Goal: Find specific page/section: Find specific page/section

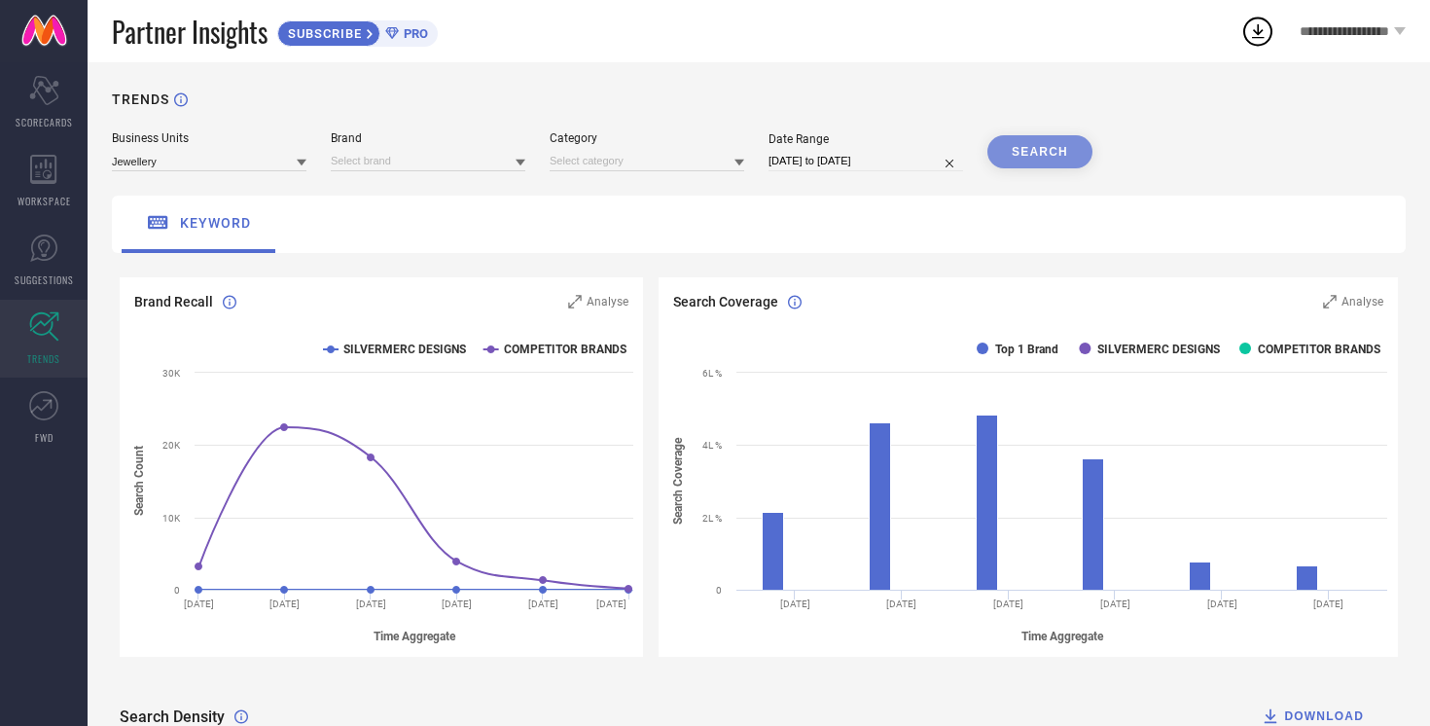
scroll to position [3776, 0]
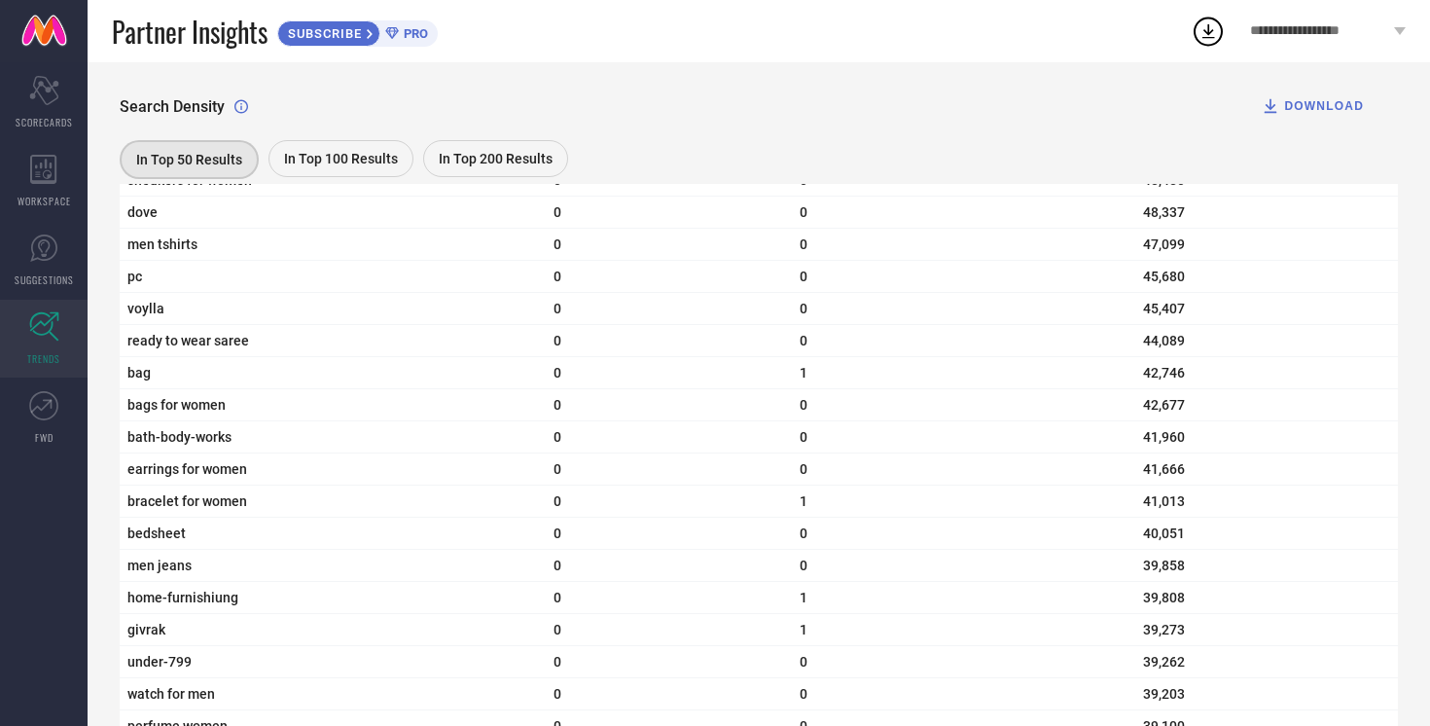
click at [535, 161] on span "In Top 200 Results" at bounding box center [496, 159] width 114 height 16
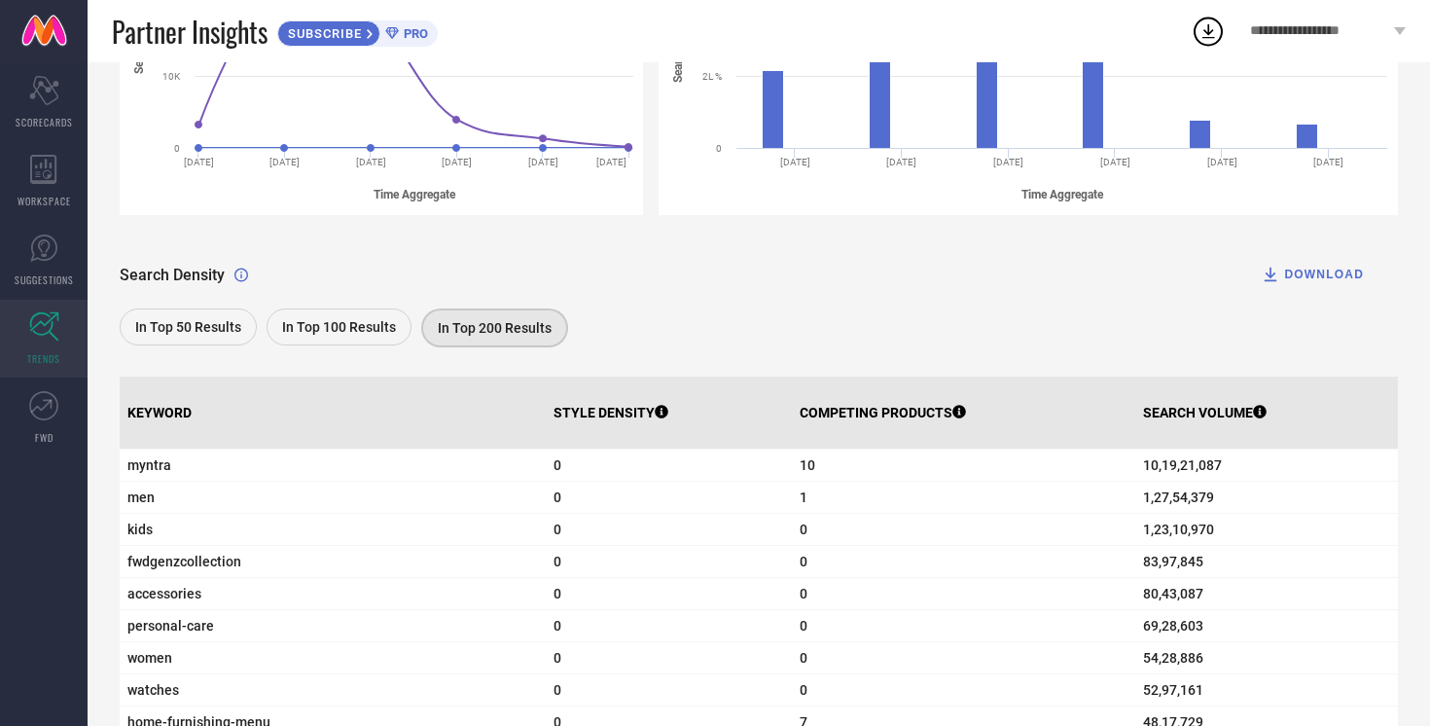
scroll to position [443, 0]
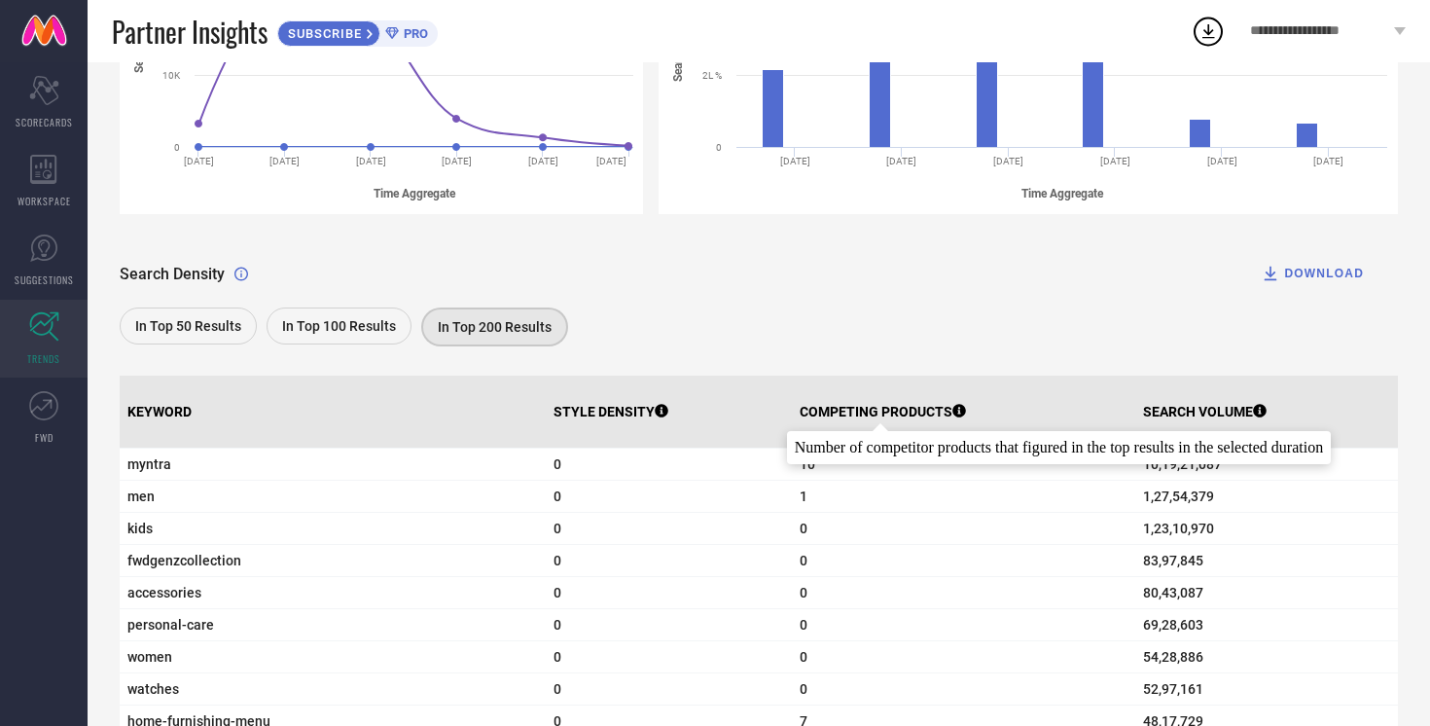
click at [952, 410] on icon at bounding box center [959, 411] width 14 height 14
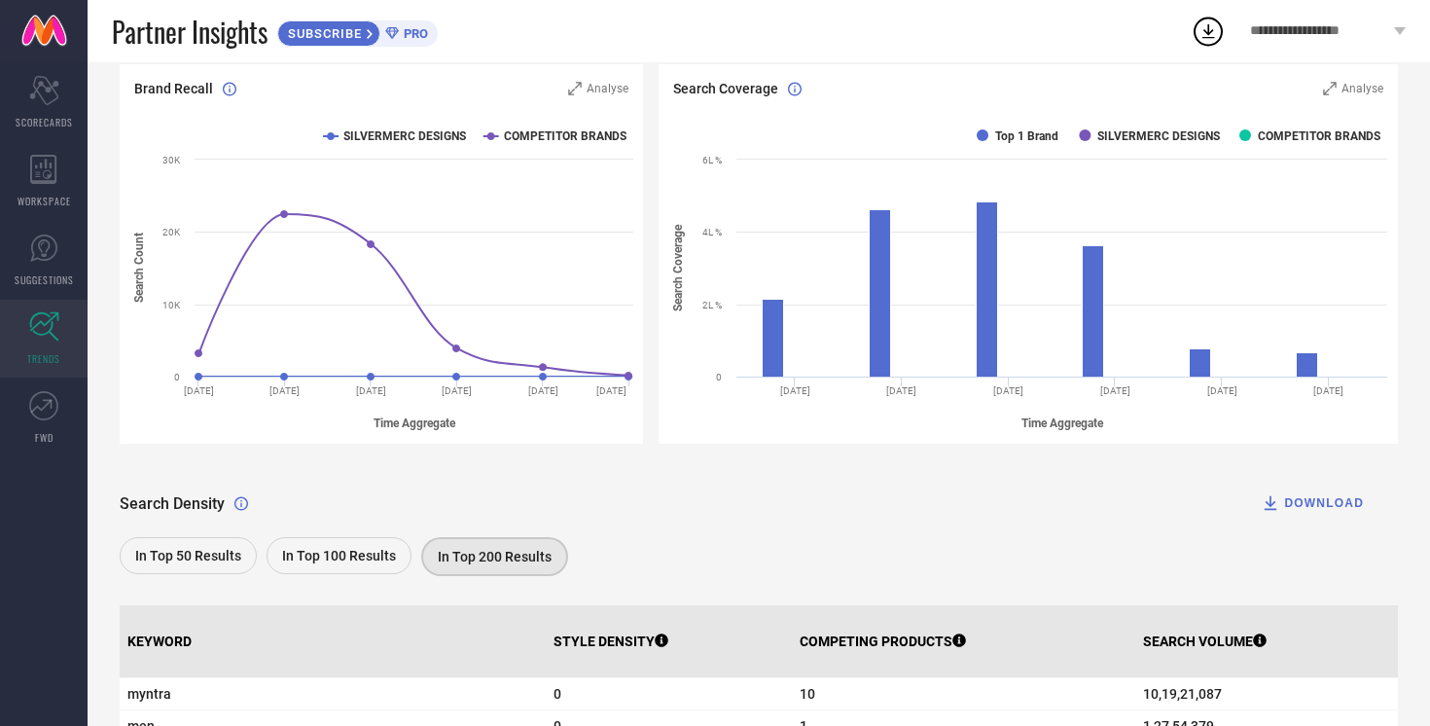
scroll to position [214, 0]
click at [44, 410] on icon at bounding box center [43, 405] width 29 height 29
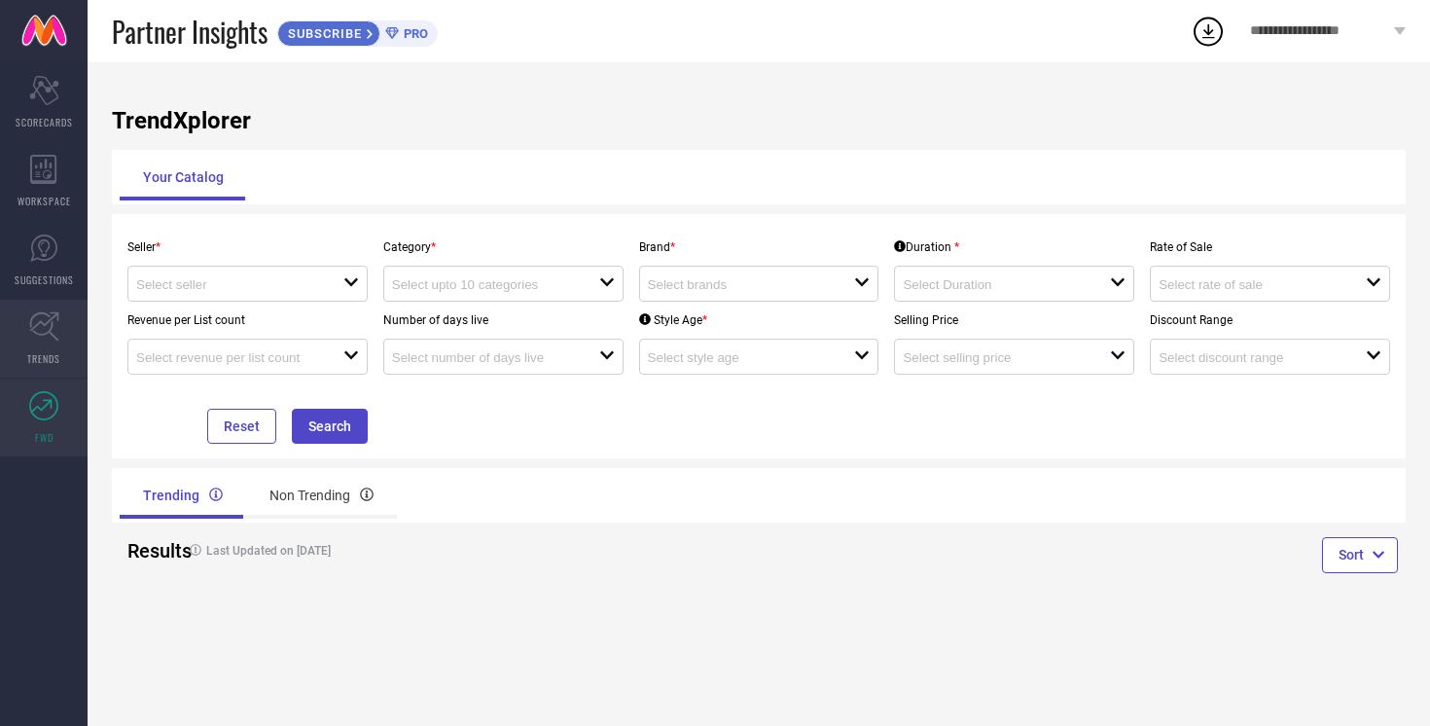
click at [57, 337] on icon at bounding box center [44, 326] width 30 height 30
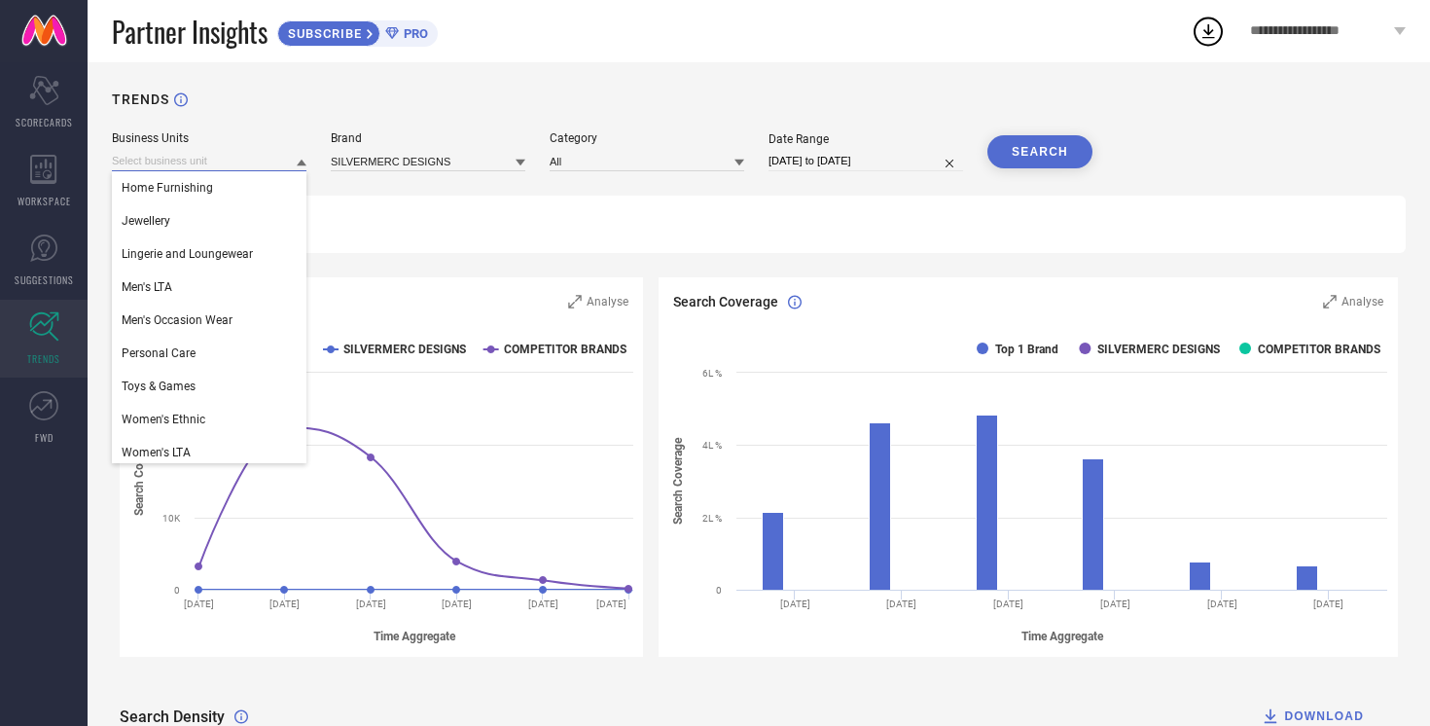
click at [281, 168] on input at bounding box center [209, 161] width 195 height 20
click at [248, 226] on div "Jewellery" at bounding box center [209, 220] width 195 height 33
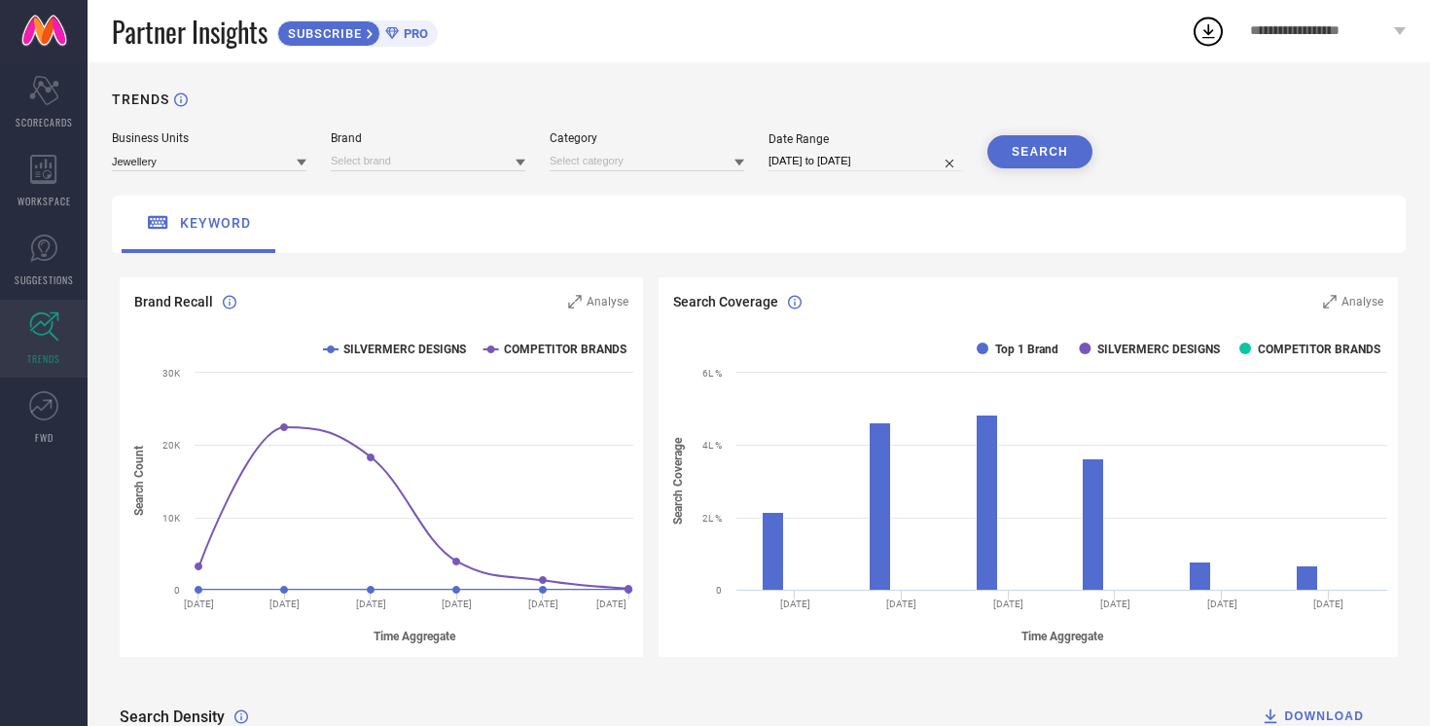
click at [1054, 160] on button "SEARCH" at bounding box center [1039, 151] width 105 height 33
click at [509, 164] on input at bounding box center [428, 161] width 195 height 20
click at [475, 198] on div "SILVERMERC DESIGNS" at bounding box center [428, 187] width 195 height 33
click at [1037, 146] on div "SEARCH" at bounding box center [1039, 151] width 105 height 33
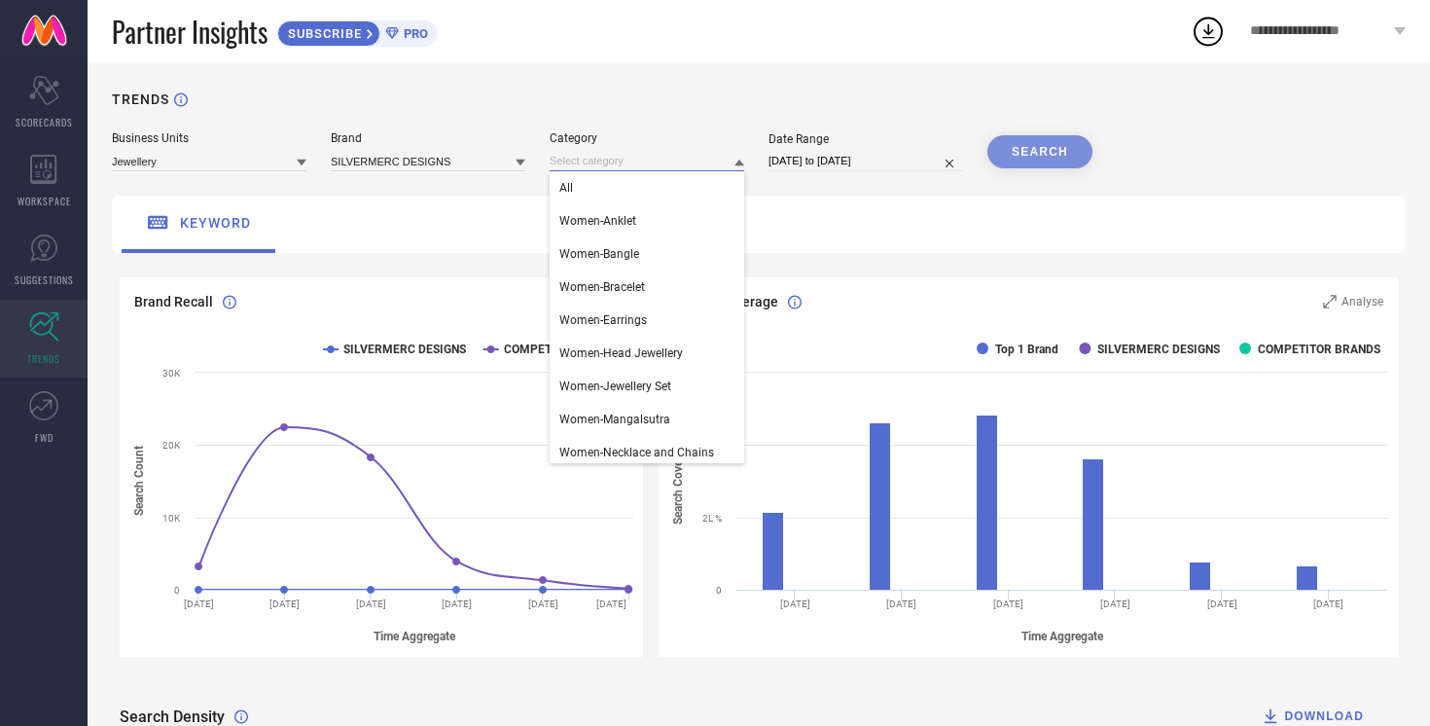
click at [654, 166] on input at bounding box center [647, 161] width 195 height 20
click at [622, 183] on div "All" at bounding box center [647, 187] width 195 height 33
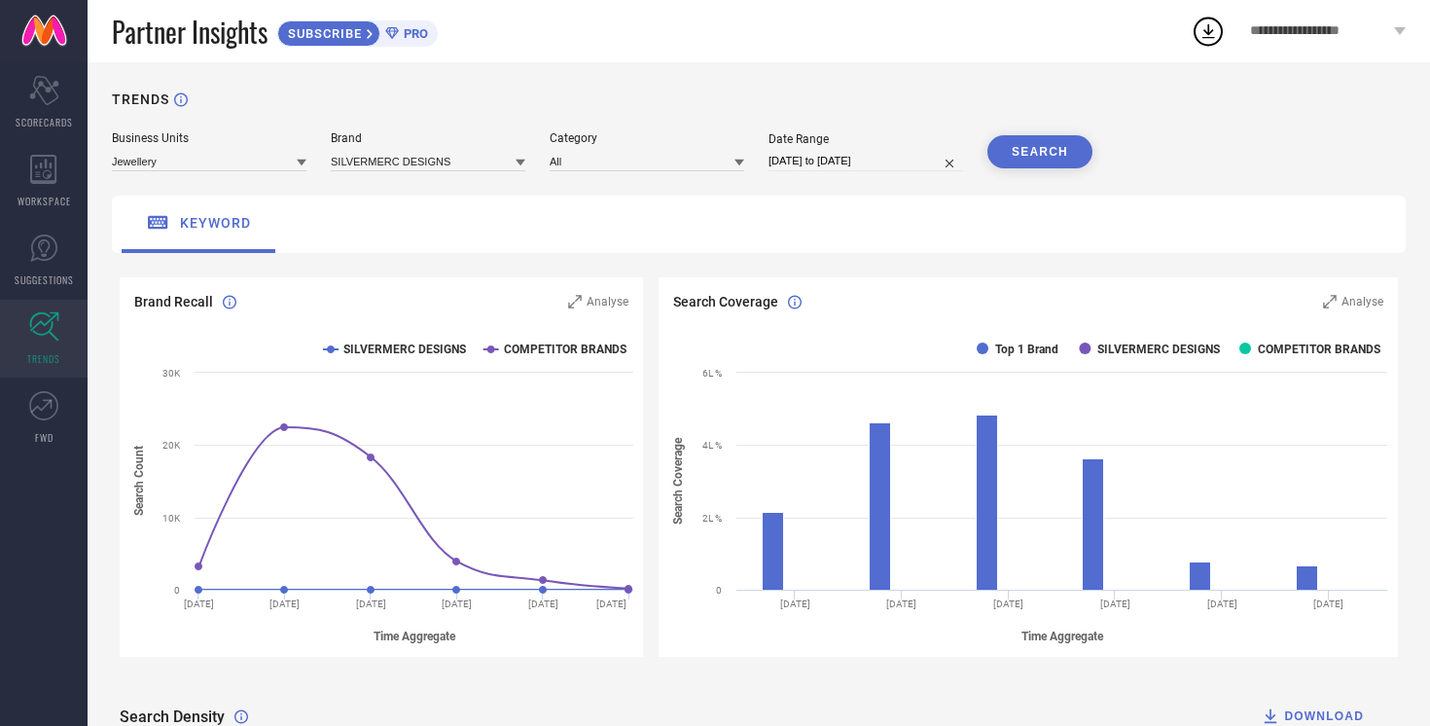
click at [1019, 152] on button "SEARCH" at bounding box center [1039, 151] width 105 height 33
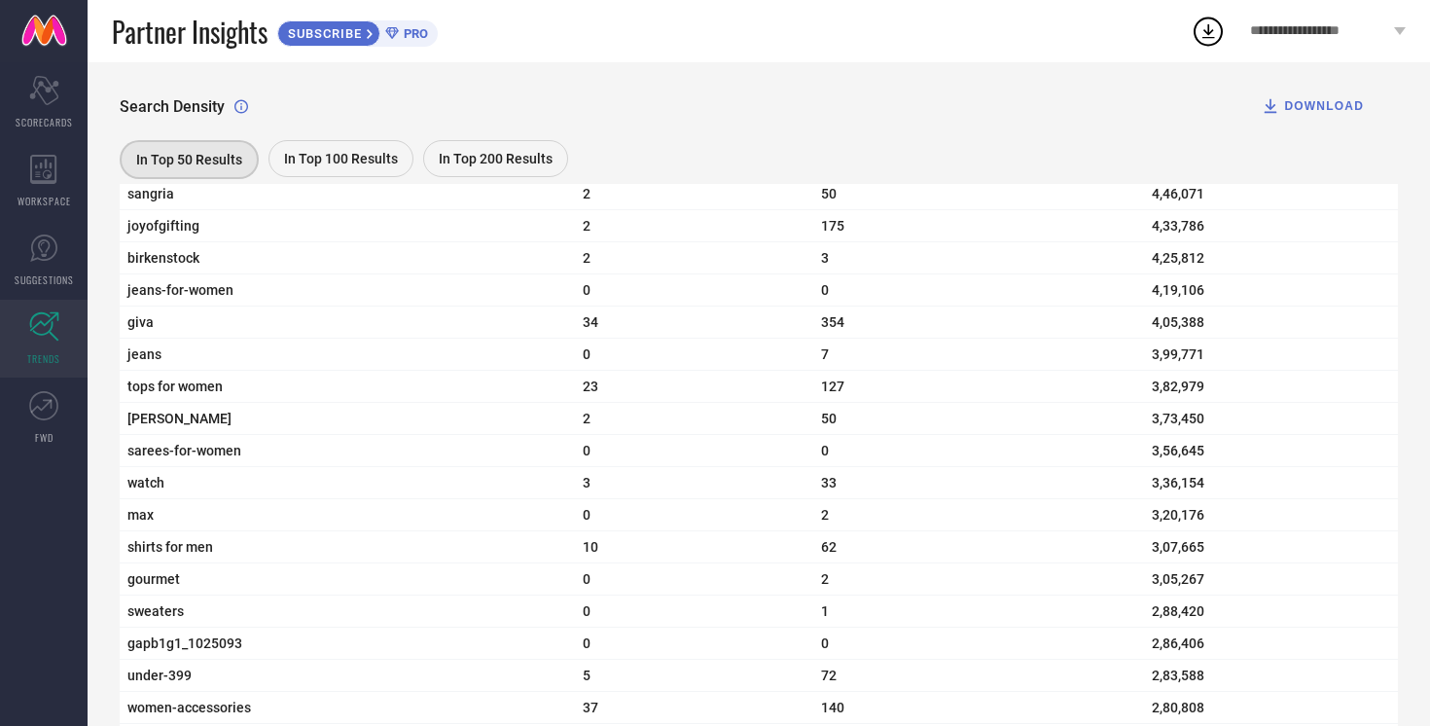
scroll to position [3315, 0]
